Goal: Transaction & Acquisition: Purchase product/service

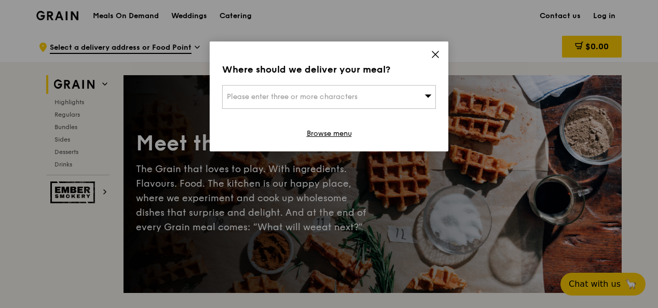
click at [434, 50] on icon at bounding box center [435, 54] width 9 height 9
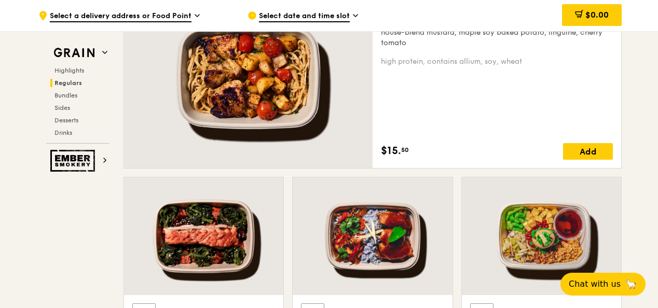
scroll to position [675, 0]
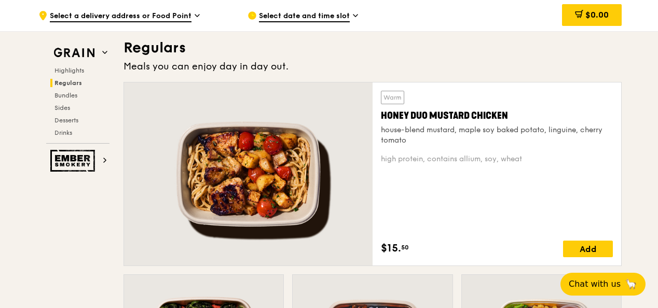
drag, startPoint x: 515, startPoint y: 112, endPoint x: 381, endPoint y: 117, distance: 133.5
click at [381, 117] on div "Honey Duo Mustard Chicken" at bounding box center [497, 115] width 232 height 15
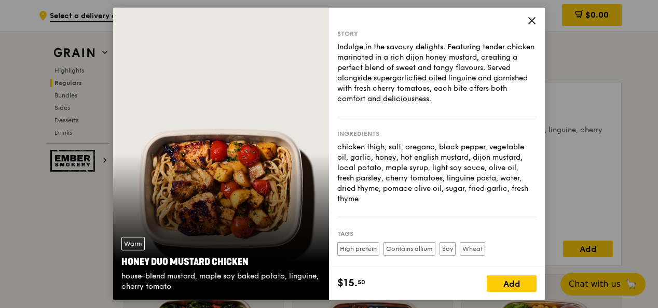
click at [531, 19] on icon at bounding box center [531, 20] width 9 height 9
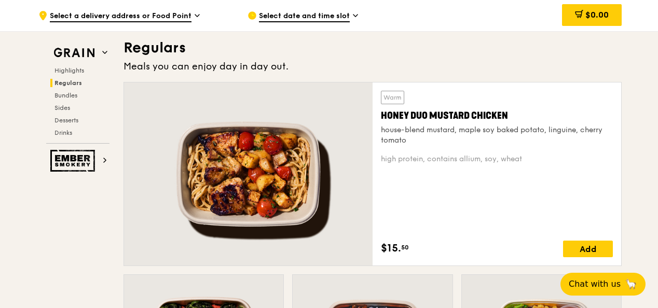
click at [425, 114] on div "Honey Duo Mustard Chicken" at bounding box center [497, 115] width 232 height 15
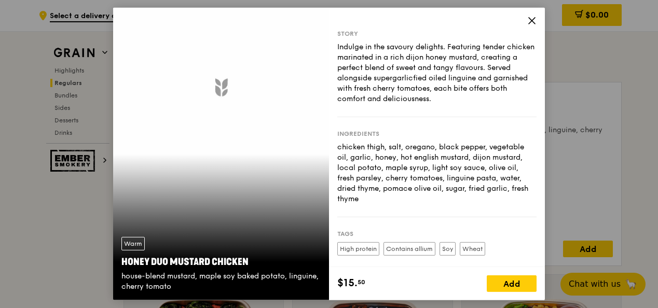
click at [425, 114] on div "Story Indulge in the savoury delights. Featuring tender chicken marinated in a …" at bounding box center [436, 74] width 199 height 88
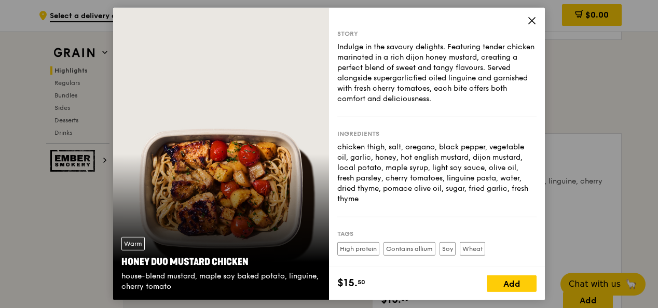
scroll to position [727, 0]
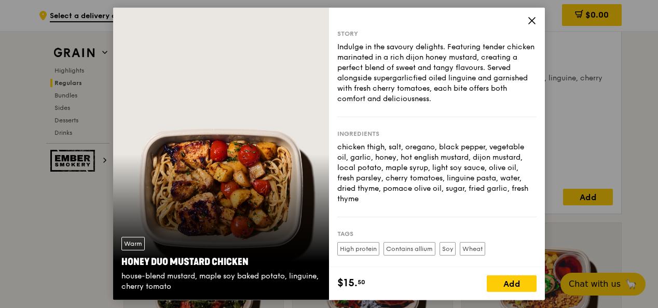
click at [201, 261] on div "Honey Duo Mustard Chicken" at bounding box center [220, 262] width 199 height 15
copy div "Honey Duo Mustard Chicken"
click at [528, 19] on icon at bounding box center [531, 20] width 9 height 9
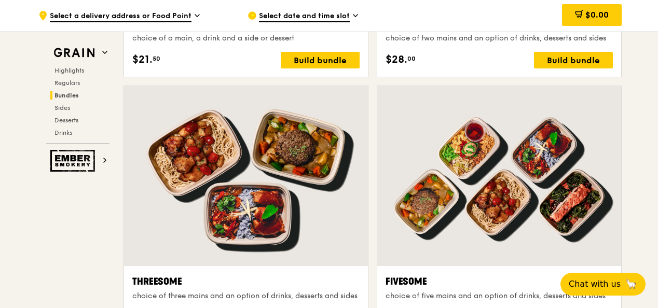
scroll to position [1816, 0]
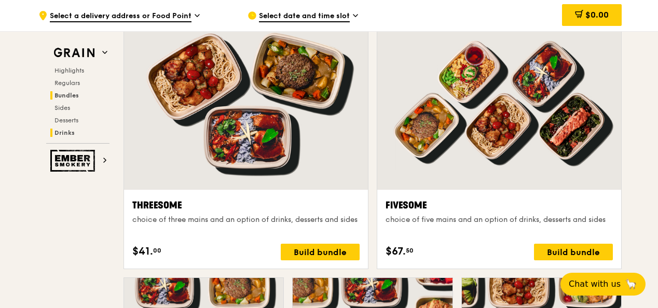
click at [63, 136] on h2 "Drinks" at bounding box center [79, 133] width 59 height 8
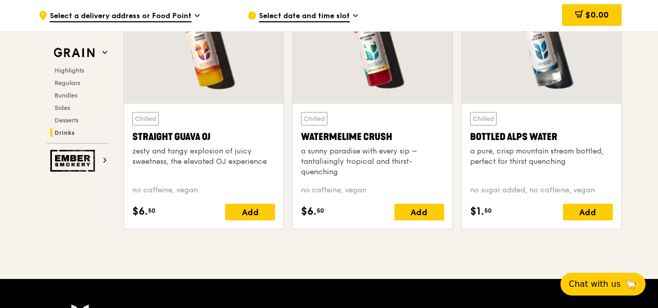
scroll to position [4144, 0]
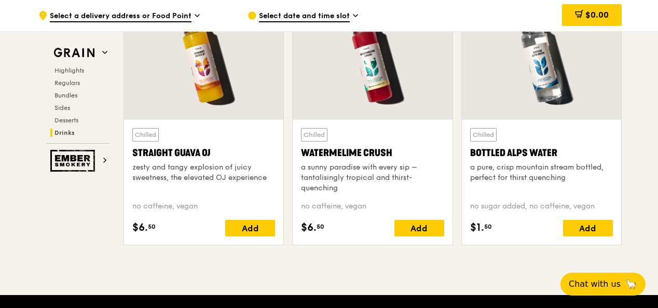
drag, startPoint x: 395, startPoint y: 146, endPoint x: 298, endPoint y: 145, distance: 97.6
click at [298, 145] on div "Chilled Watermelime Crush a sunny paradise with every sip – tantalisingly tropi…" at bounding box center [372, 182] width 159 height 125
copy div "Watermelime Crush"
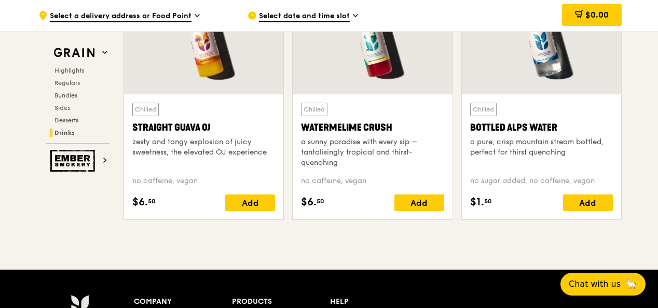
scroll to position [4248, 0]
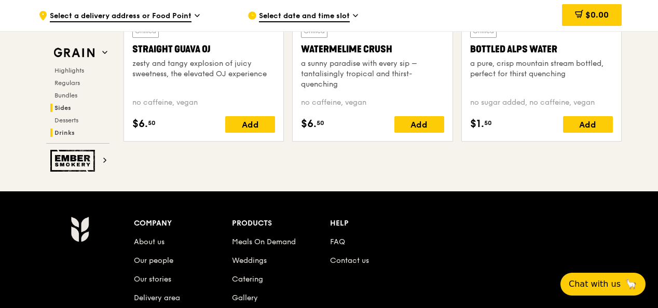
click at [71, 105] on h2 "Sides" at bounding box center [79, 108] width 59 height 8
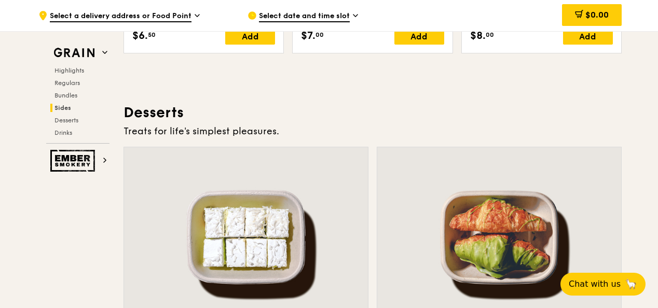
scroll to position [2921, 0]
